Goal: Information Seeking & Learning: Learn about a topic

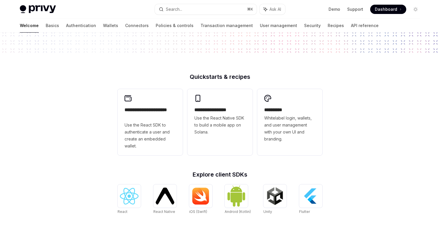
scroll to position [109, 0]
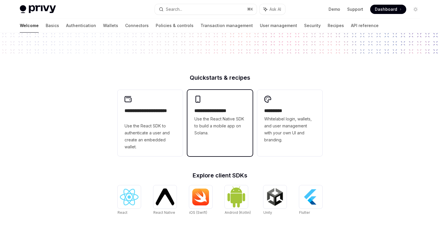
click at [216, 142] on div "**********" at bounding box center [220, 116] width 65 height 52
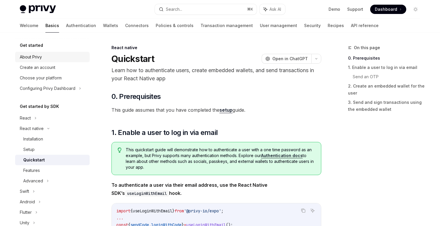
click at [29, 58] on div "About Privy" at bounding box center [31, 57] width 22 height 7
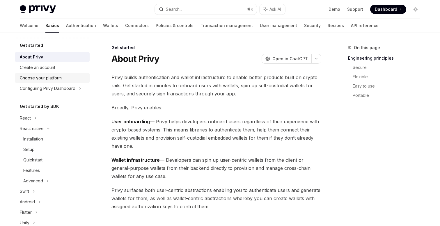
click at [51, 82] on link "Choose your platform" at bounding box center [52, 78] width 75 height 10
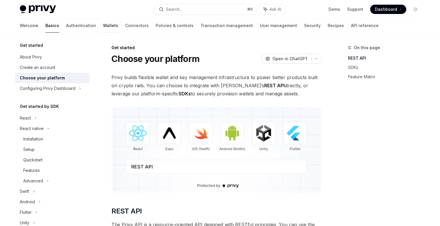
click at [103, 27] on link "Wallets" at bounding box center [110, 26] width 15 height 14
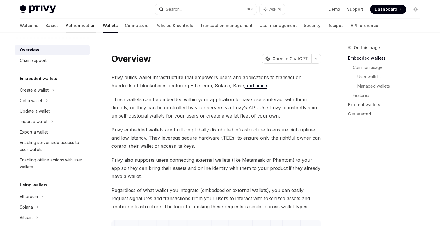
click at [66, 25] on link "Authentication" at bounding box center [81, 26] width 30 height 14
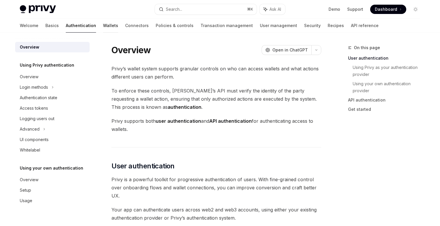
click at [103, 26] on link "Wallets" at bounding box center [110, 26] width 15 height 14
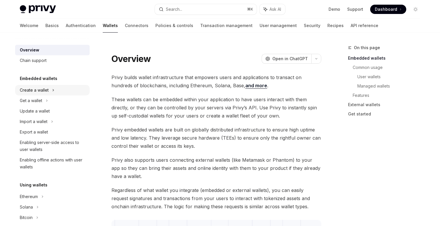
click at [47, 91] on div "Create a wallet" at bounding box center [34, 90] width 29 height 7
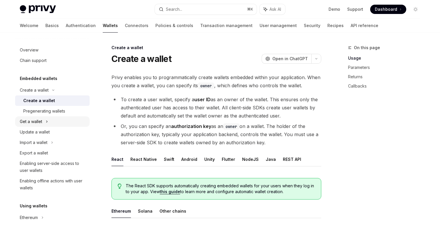
click at [44, 121] on div "Get a wallet" at bounding box center [52, 121] width 75 height 10
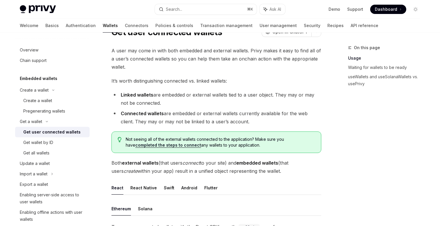
scroll to position [21, 0]
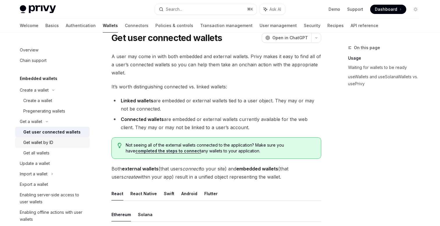
click at [62, 144] on div "Get wallet by ID" at bounding box center [54, 142] width 63 height 7
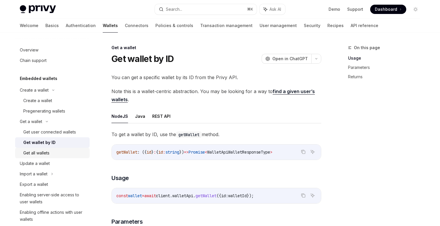
click at [48, 155] on div "Get all wallets" at bounding box center [36, 153] width 26 height 7
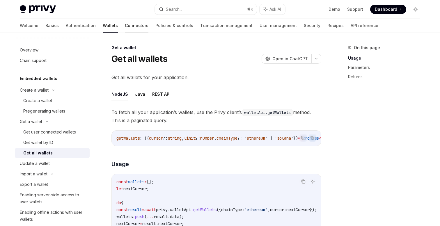
click at [125, 28] on link "Connectors" at bounding box center [137, 26] width 24 height 14
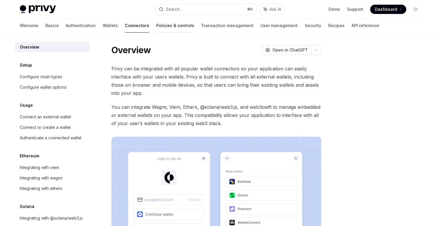
click at [156, 27] on link "Policies & controls" at bounding box center [175, 26] width 38 height 14
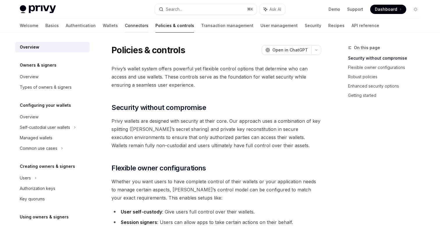
click at [125, 28] on link "Connectors" at bounding box center [137, 26] width 24 height 14
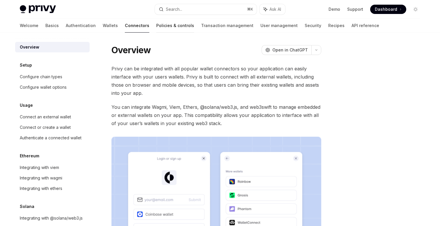
click at [156, 28] on link "Policies & controls" at bounding box center [175, 26] width 38 height 14
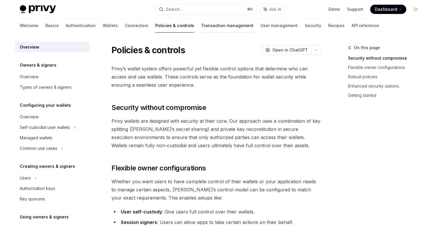
click at [201, 26] on link "Transaction management" at bounding box center [227, 26] width 52 height 14
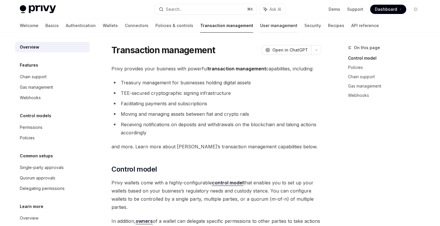
click at [260, 27] on link "User management" at bounding box center [278, 26] width 37 height 14
type textarea "*"
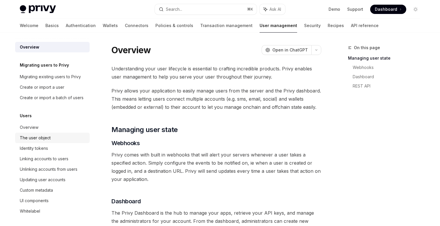
scroll to position [11, 0]
